Goal: Information Seeking & Learning: Compare options

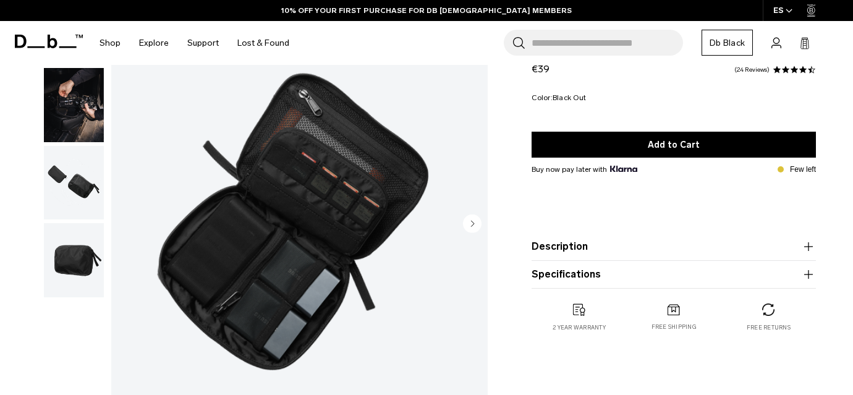
click at [77, 177] on img "button" at bounding box center [74, 183] width 60 height 74
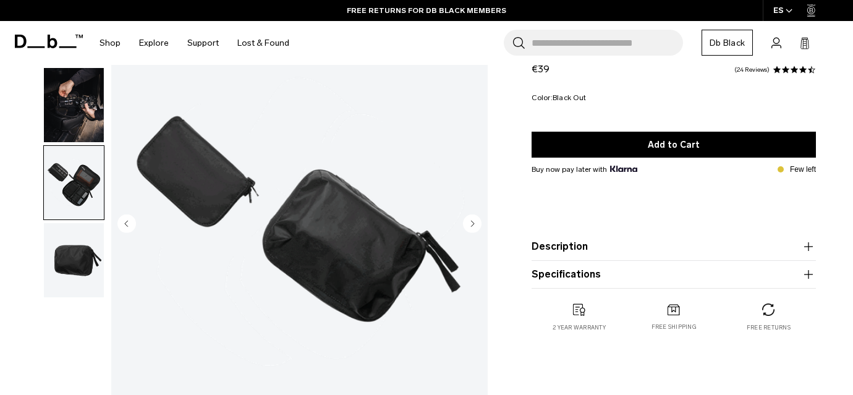
click at [62, 105] on img "button" at bounding box center [74, 105] width 60 height 74
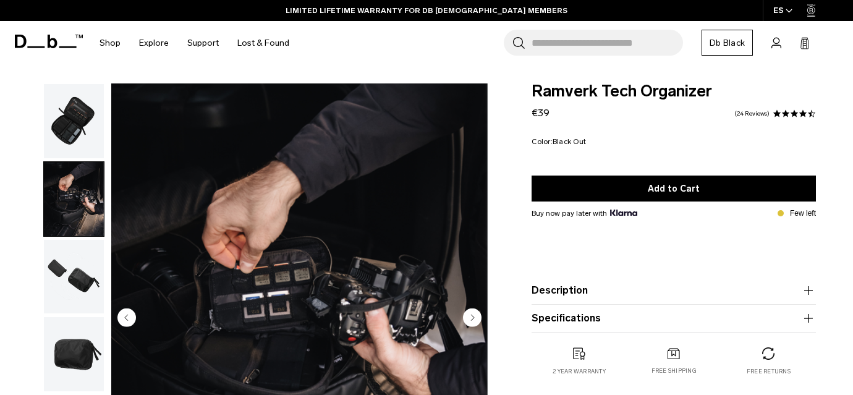
click at [75, 129] on img "button" at bounding box center [74, 121] width 60 height 74
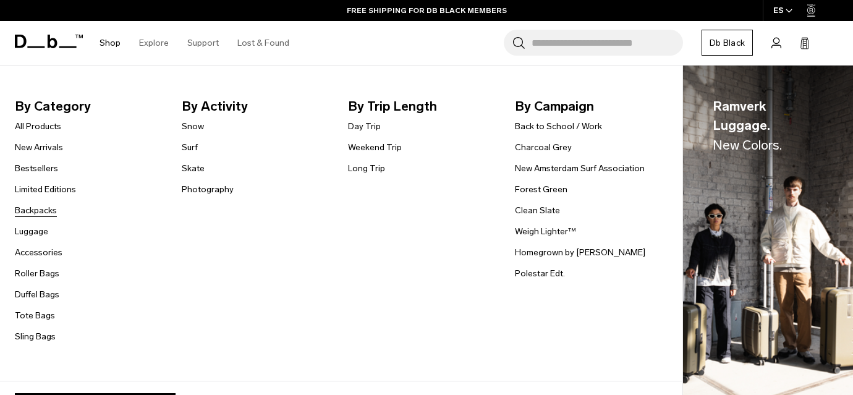
click at [33, 213] on link "Backpacks" at bounding box center [36, 210] width 42 height 13
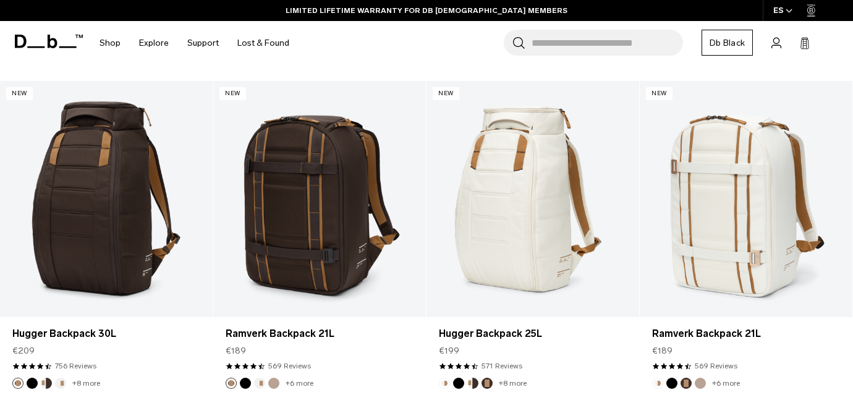
scroll to position [550, 0]
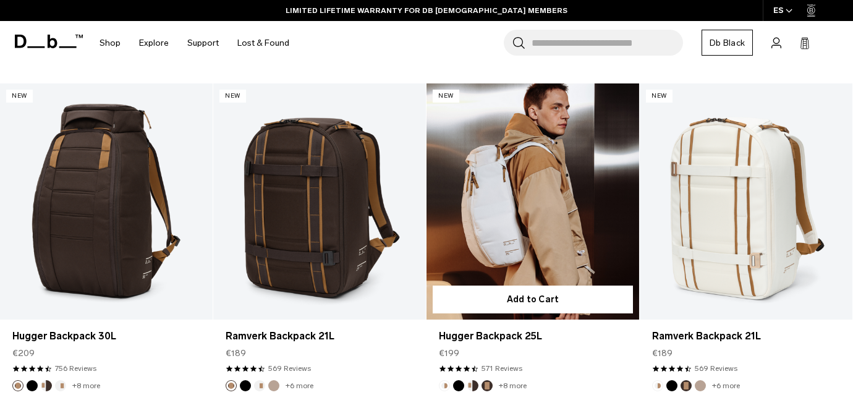
click at [523, 200] on link "Hugger Backpack 25L" at bounding box center [533, 201] width 213 height 236
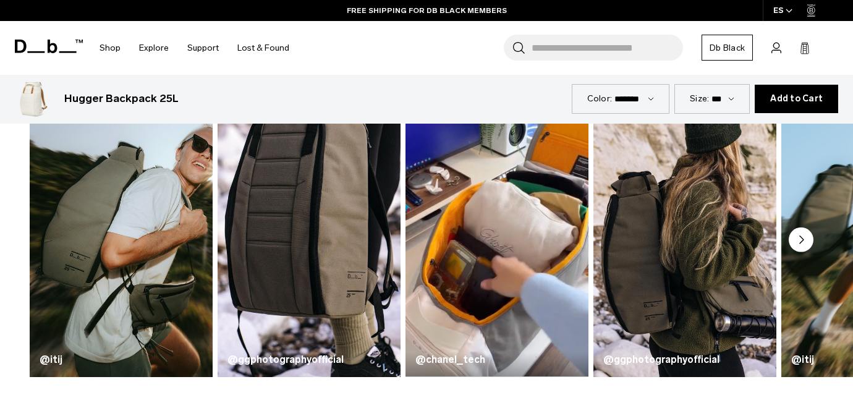
scroll to position [565, 0]
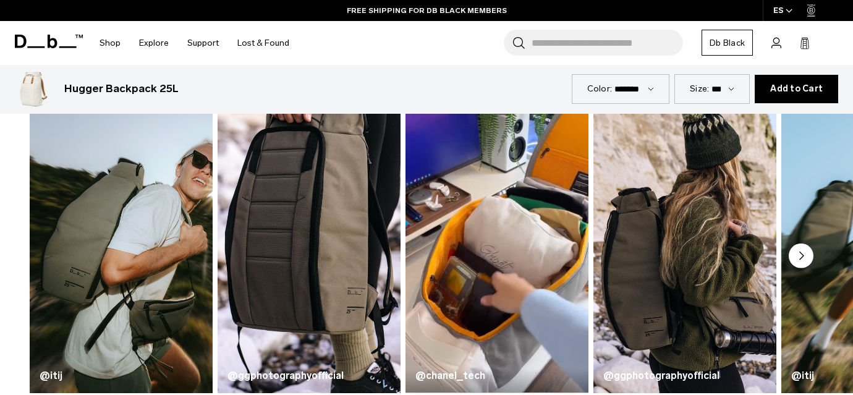
click at [800, 255] on icon "Next slide" at bounding box center [802, 255] width 4 height 7
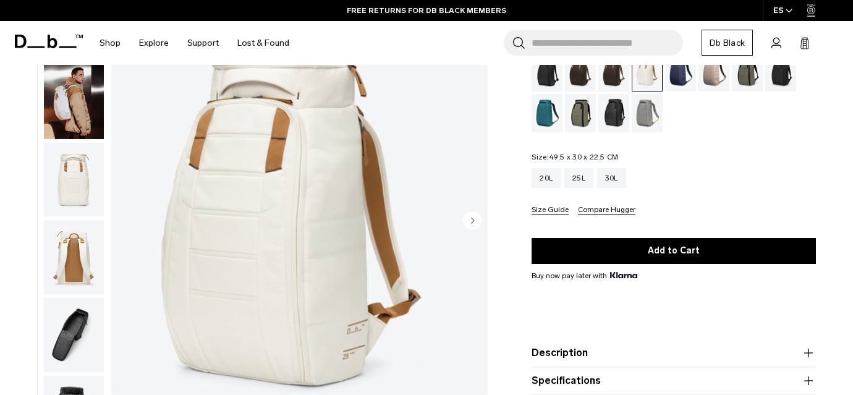
scroll to position [0, 0]
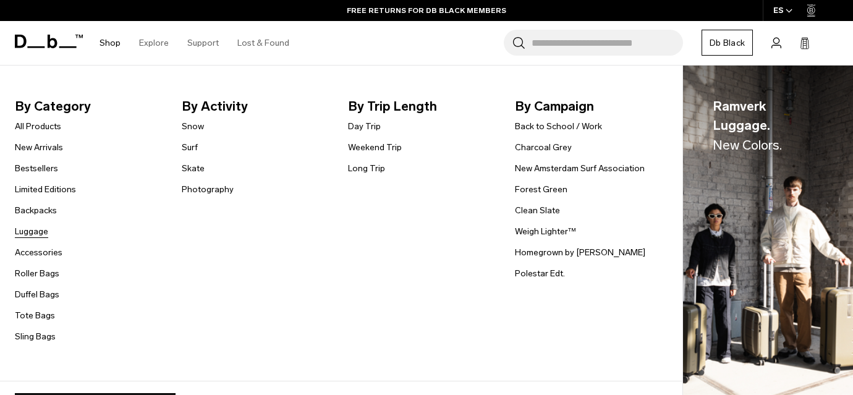
click at [38, 229] on link "Luggage" at bounding box center [31, 231] width 33 height 13
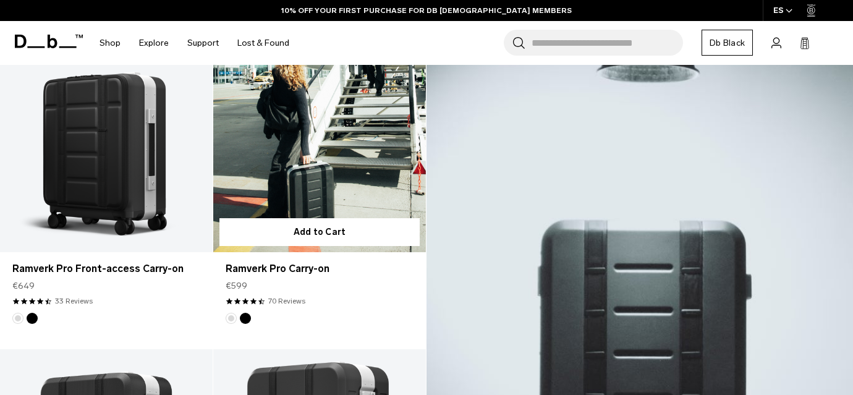
scroll to position [279, 0]
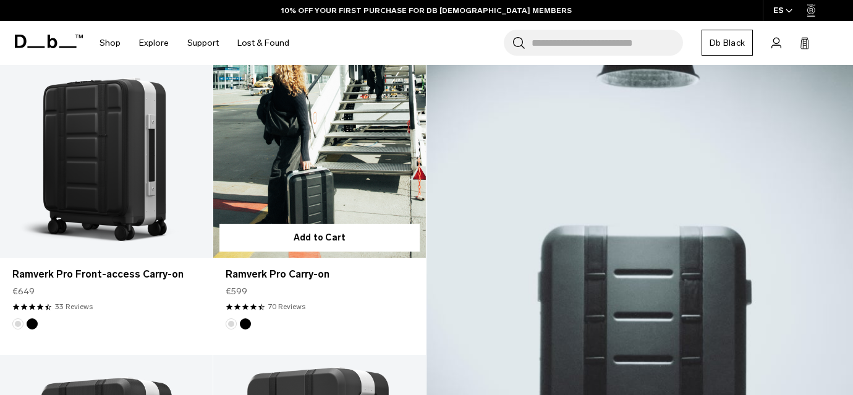
click at [314, 148] on link "Ramverk Pro Carry-on" at bounding box center [319, 140] width 213 height 236
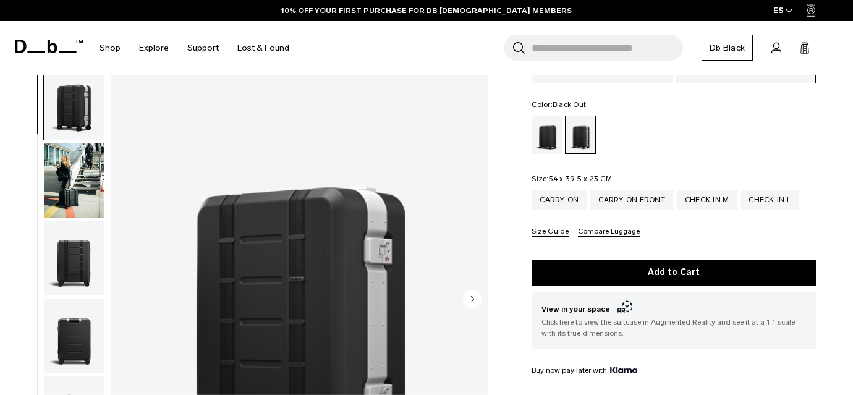
click at [548, 126] on div "Black Out" at bounding box center [548, 135] width 32 height 38
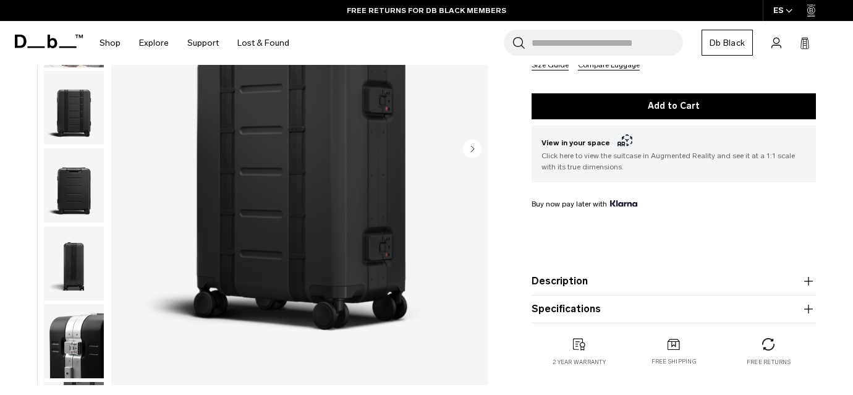
scroll to position [279, 0]
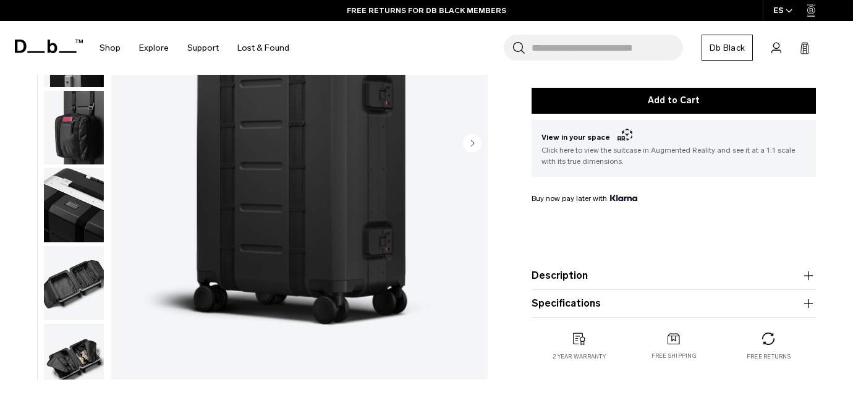
click at [73, 287] on img "button" at bounding box center [74, 283] width 60 height 74
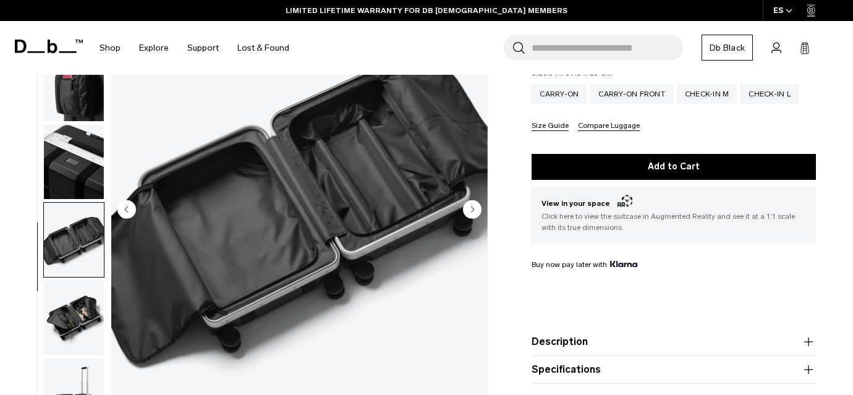
scroll to position [294, 0]
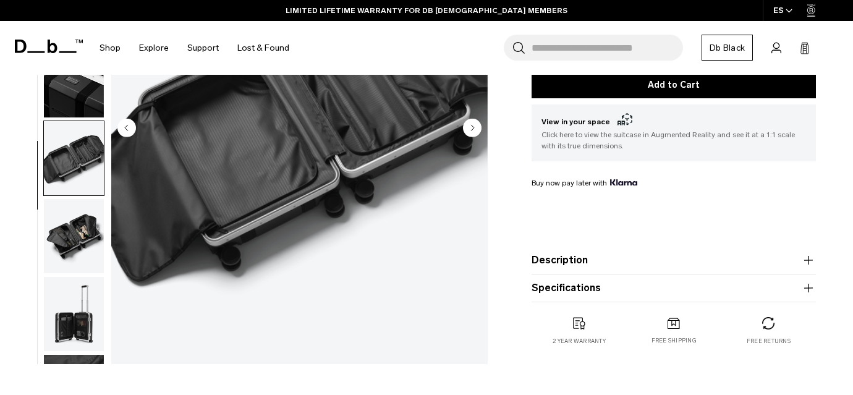
click at [75, 314] on img "button" at bounding box center [74, 314] width 60 height 74
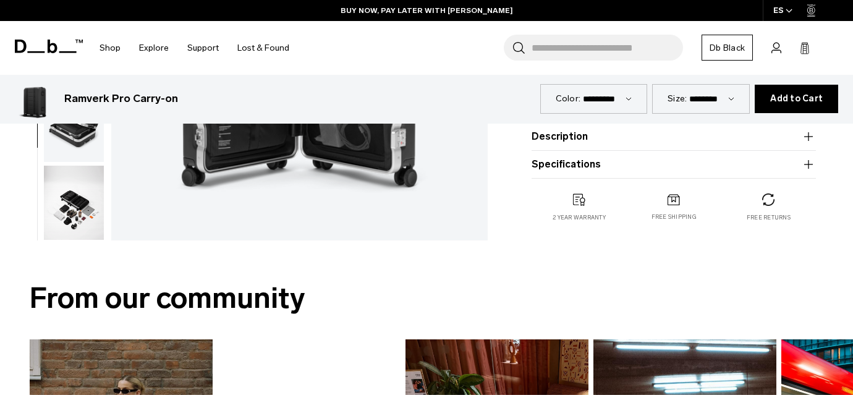
scroll to position [417, 0]
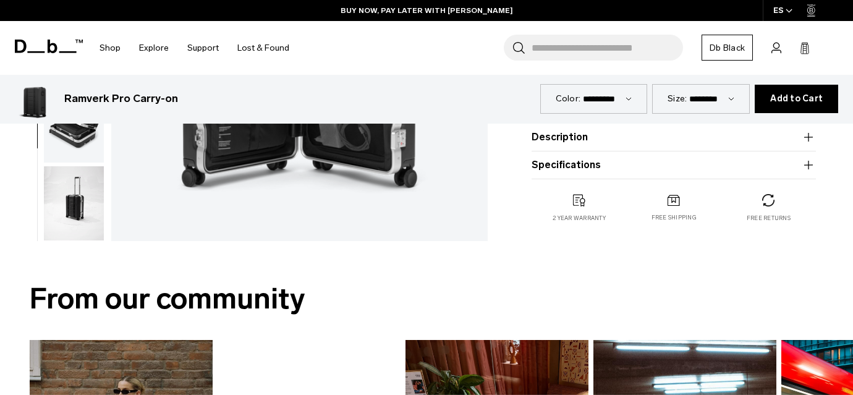
click at [87, 210] on img "button" at bounding box center [74, 203] width 60 height 74
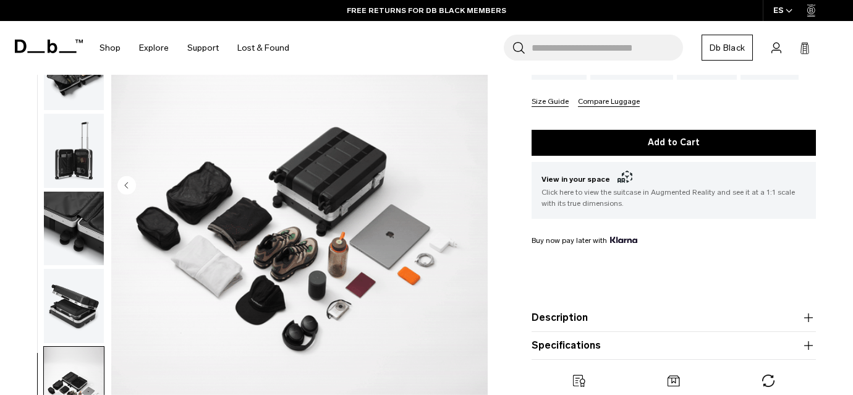
scroll to position [0, 0]
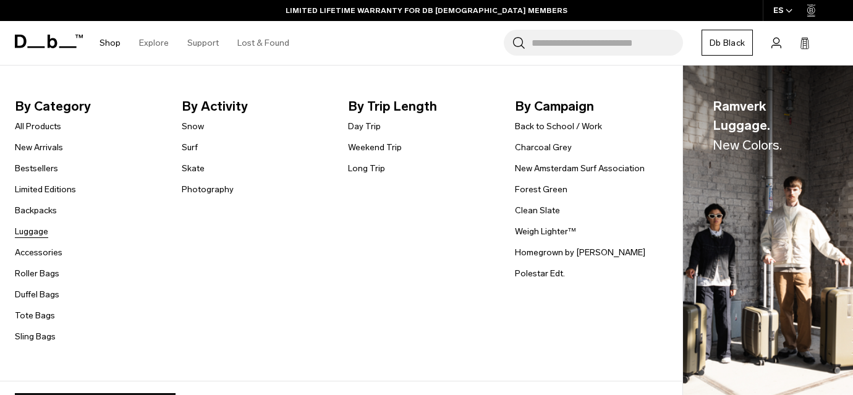
click at [41, 227] on link "Luggage" at bounding box center [31, 231] width 33 height 13
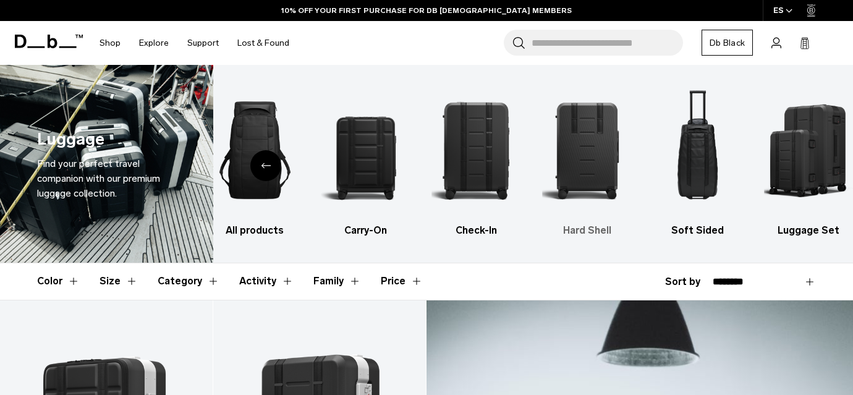
click at [593, 148] on img "4 / 6" at bounding box center [587, 150] width 89 height 134
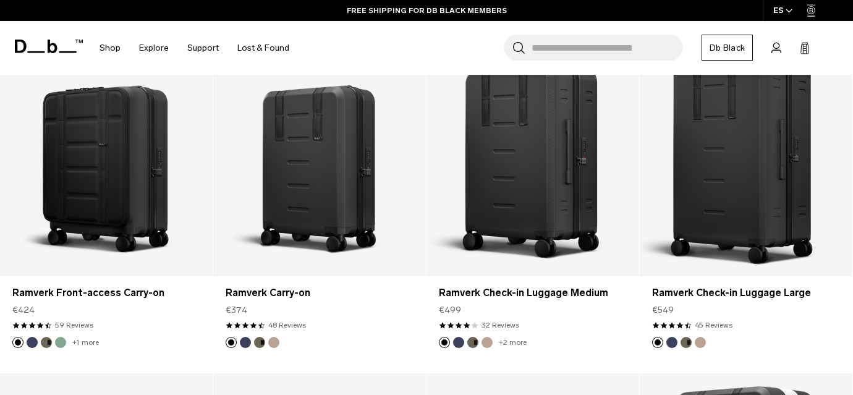
scroll to position [609, 0]
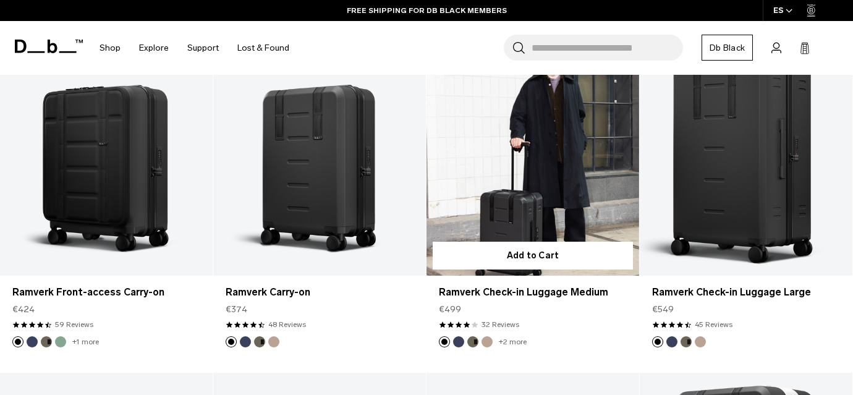
click at [514, 172] on link "Ramverk Check-in Luggage Medium" at bounding box center [533, 158] width 213 height 236
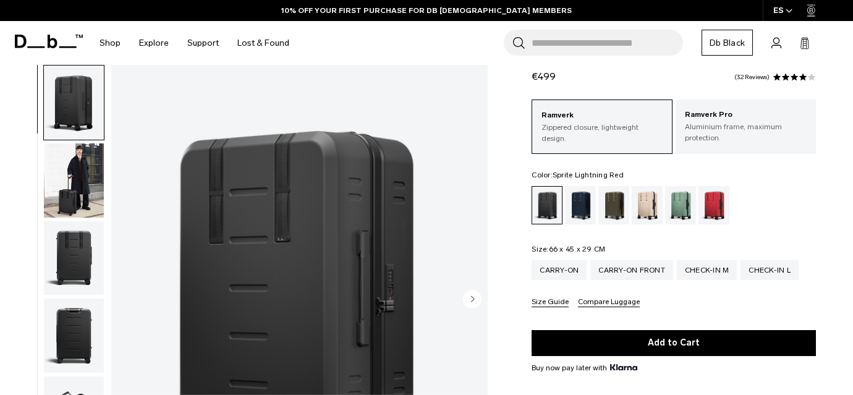
click at [717, 208] on div "Sprite Lightning Red" at bounding box center [715, 205] width 32 height 38
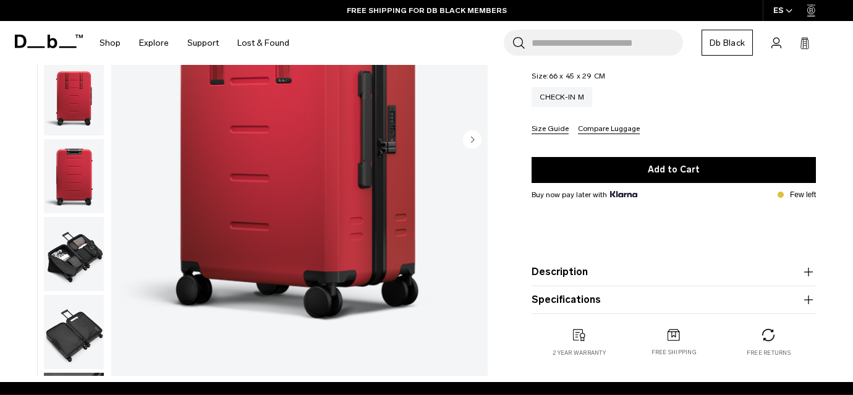
scroll to position [207, 0]
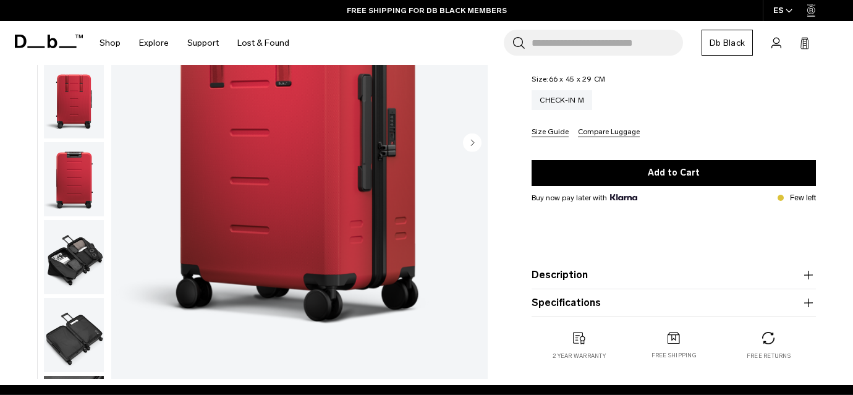
click at [57, 339] on img "button" at bounding box center [74, 335] width 60 height 74
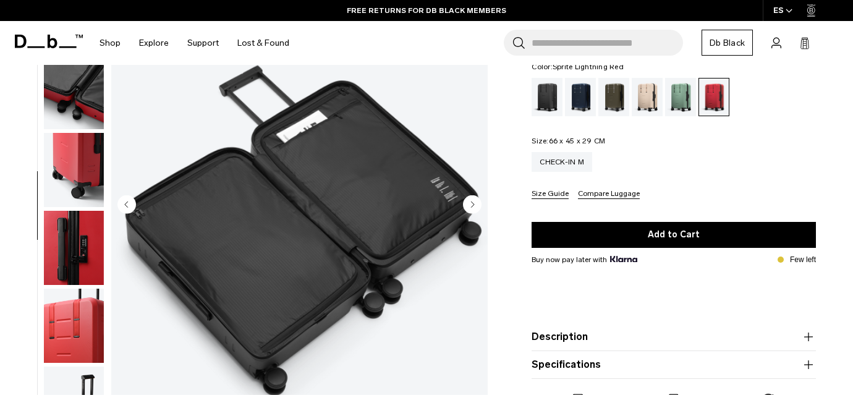
scroll to position [145, 0]
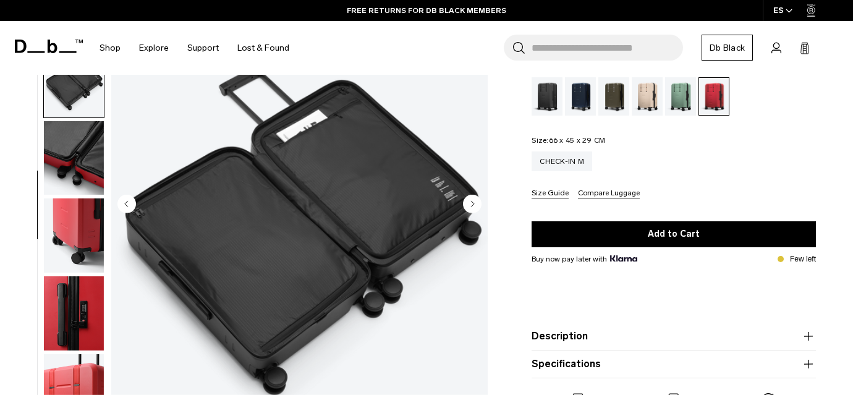
click at [83, 222] on img "button" at bounding box center [74, 235] width 60 height 74
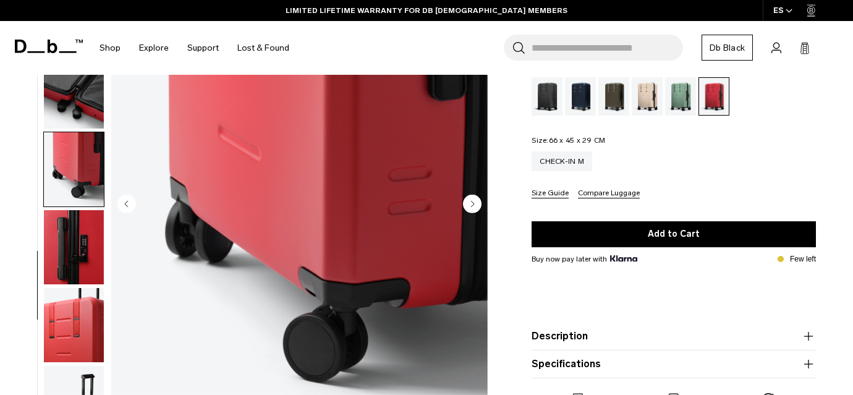
scroll to position [382, 0]
click at [70, 321] on img "button" at bounding box center [74, 325] width 60 height 74
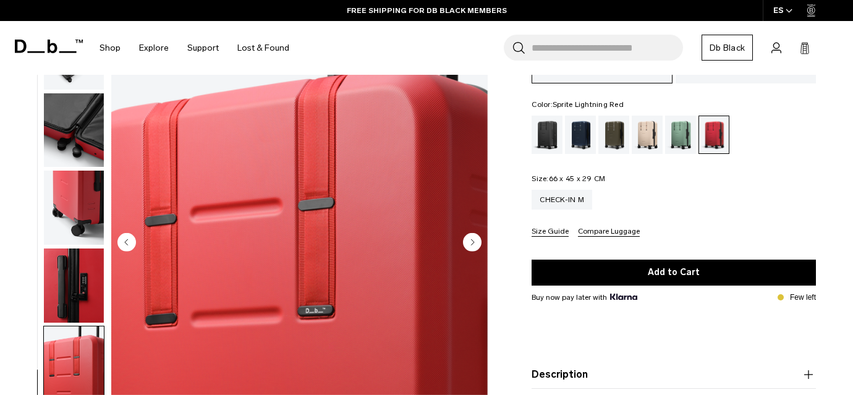
scroll to position [99, 0]
